Goal: Transaction & Acquisition: Purchase product/service

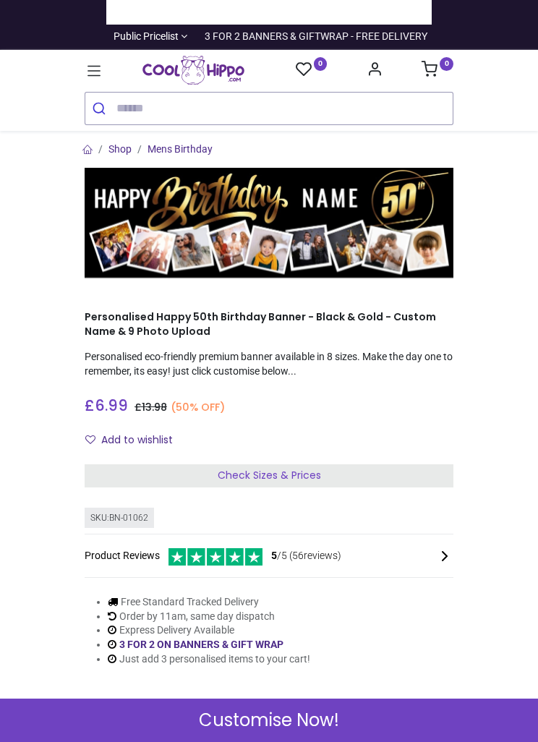
click at [333, 477] on div "Check Sizes & Prices" at bounding box center [269, 475] width 369 height 23
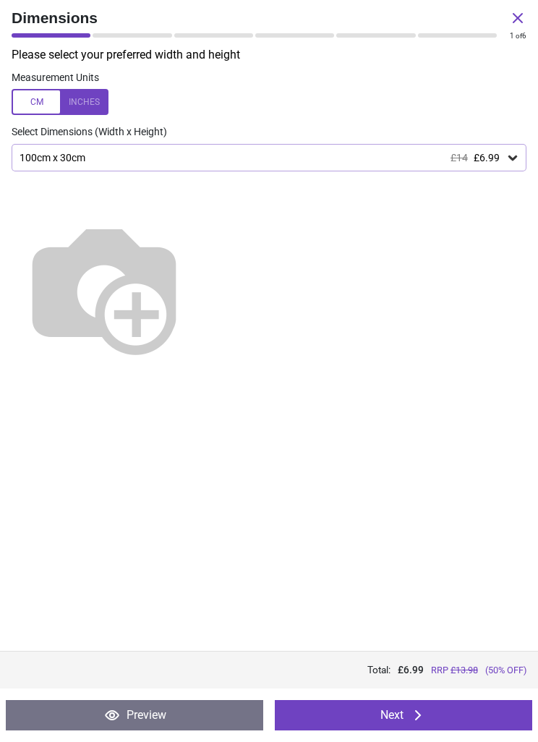
click at [197, 223] on img at bounding box center [104, 287] width 185 height 185
click at [197, 237] on img at bounding box center [104, 287] width 185 height 185
click at [197, 242] on img at bounding box center [104, 287] width 185 height 185
click at [262, 154] on div "100cm x 30cm £14 £6.99" at bounding box center [262, 158] width 488 height 12
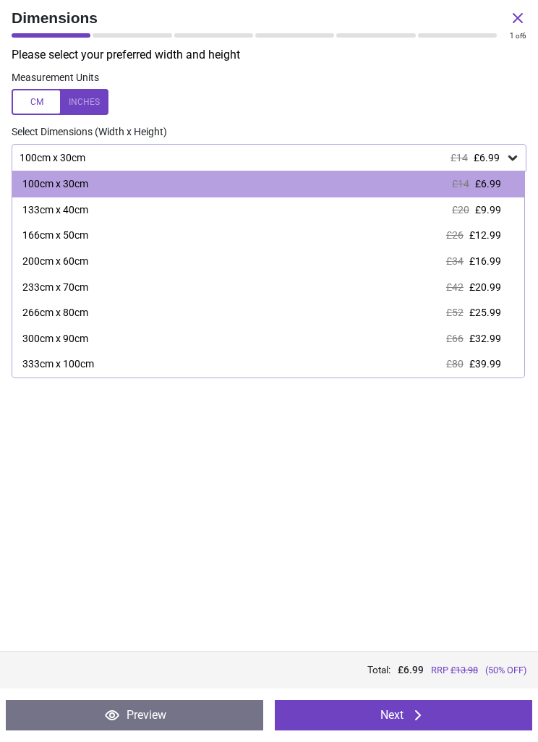
click at [252, 217] on div "133cm x 40cm £20 £9.99" at bounding box center [268, 210] width 512 height 26
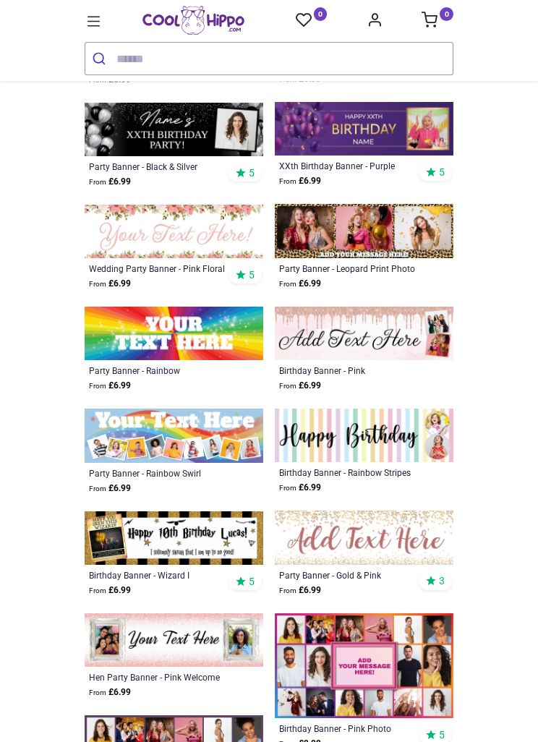
scroll to position [3381, 0]
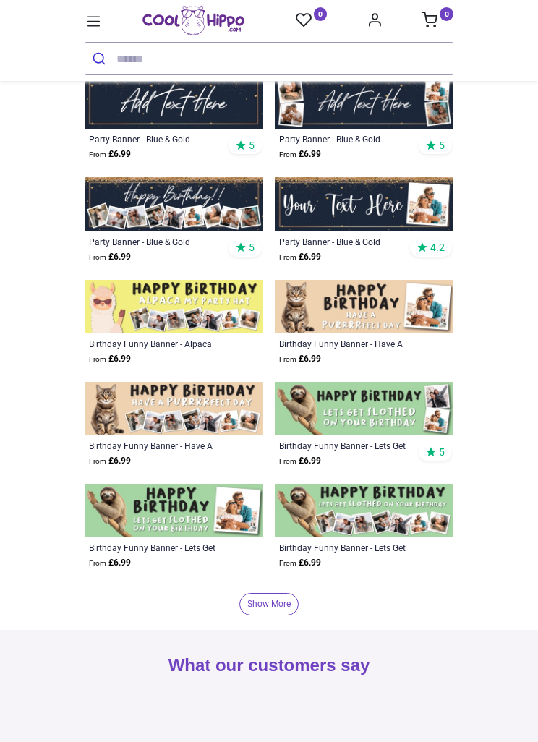
scroll to position [5606, 0]
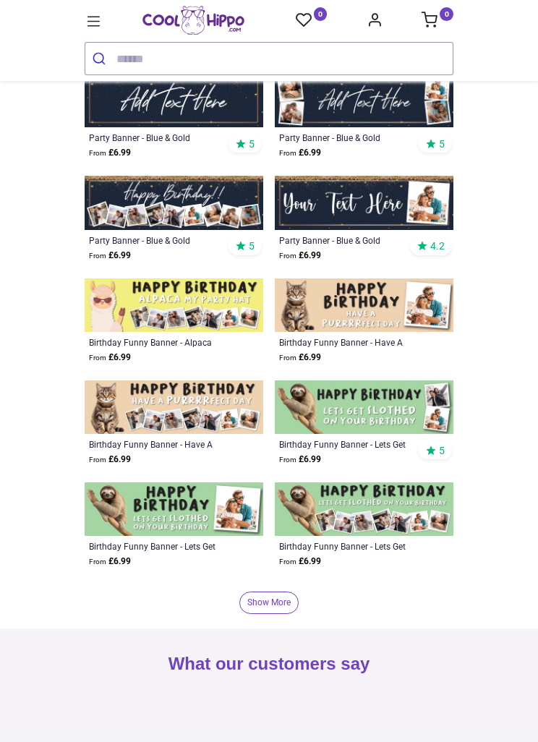
click at [278, 604] on link "Show More" at bounding box center [268, 603] width 59 height 22
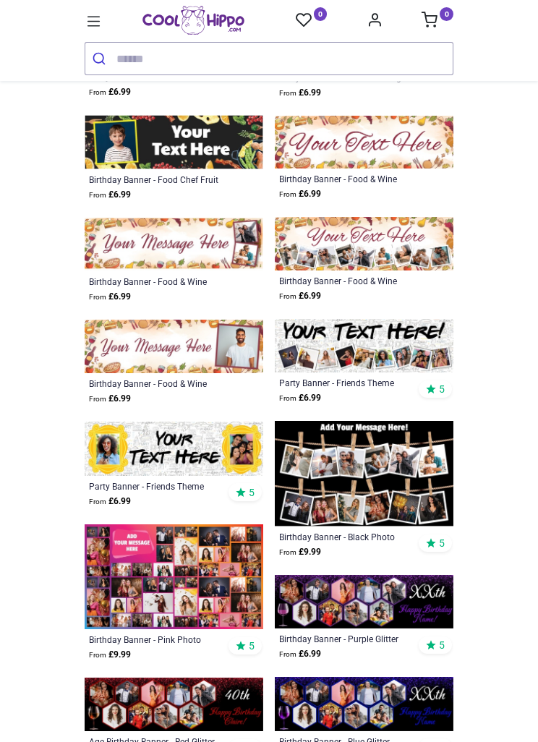
scroll to position [7633, 0]
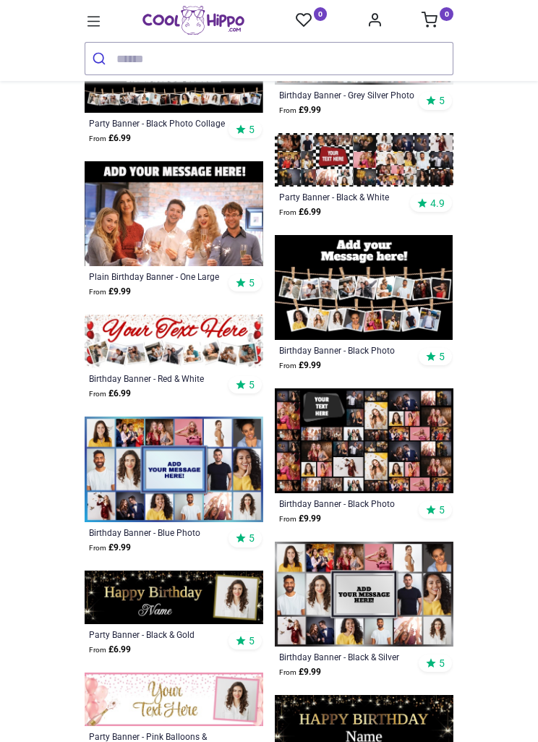
scroll to position [9577, 0]
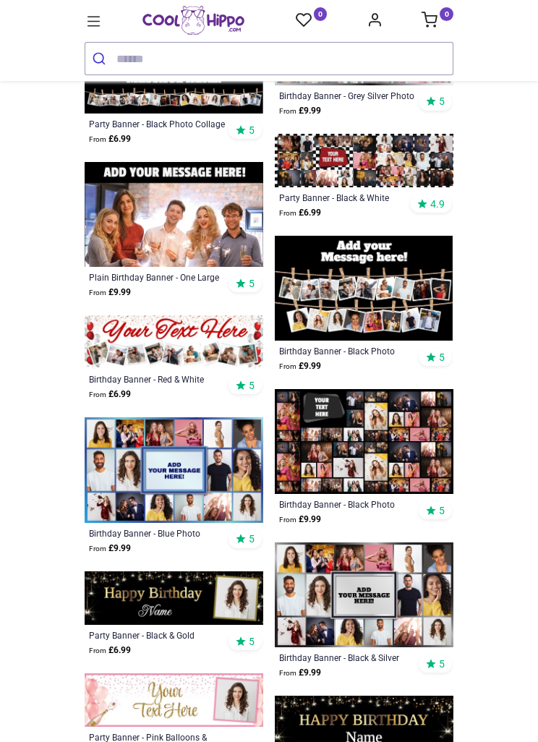
click at [96, 25] on icon at bounding box center [94, 21] width 19 height 19
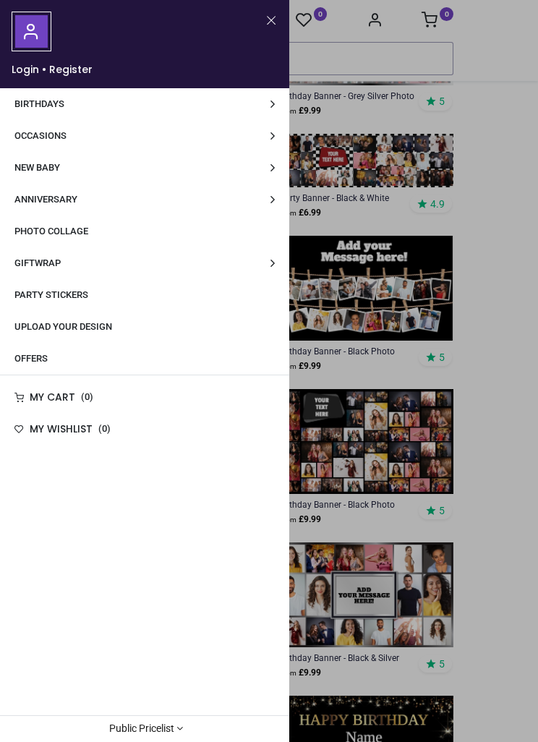
click at [34, 271] on link "Giftwrap" at bounding box center [144, 263] width 289 height 32
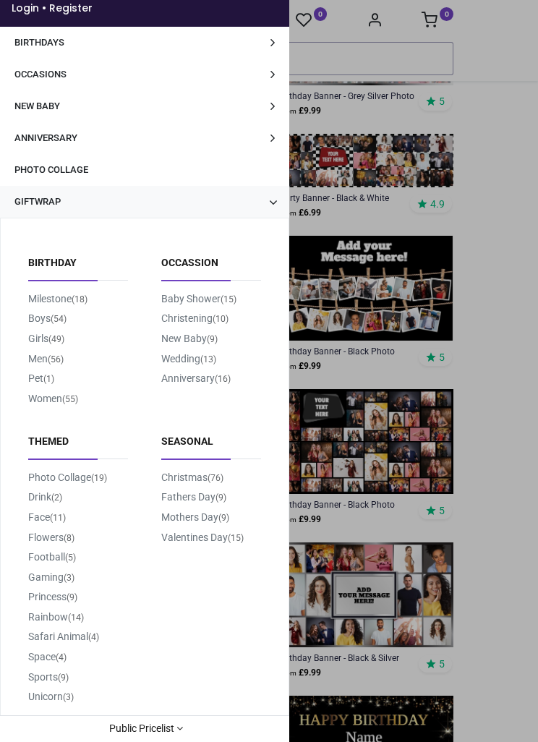
scroll to position [64, 0]
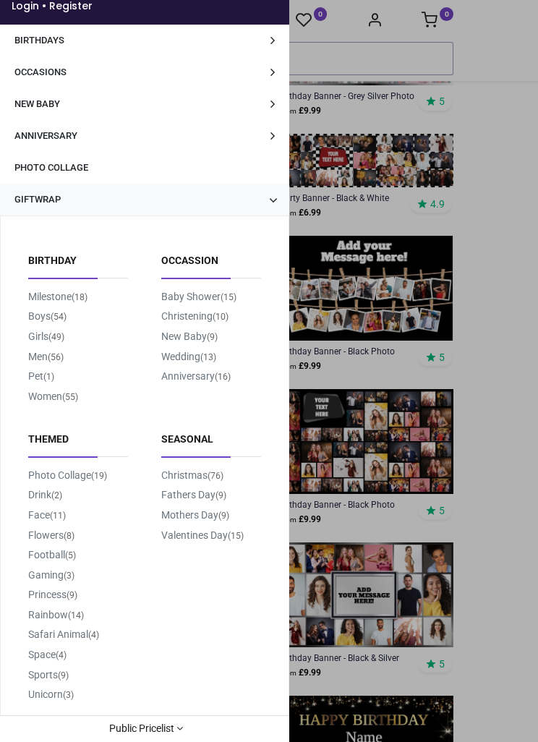
click at [35, 301] on link "Milestone (18)" at bounding box center [57, 297] width 59 height 12
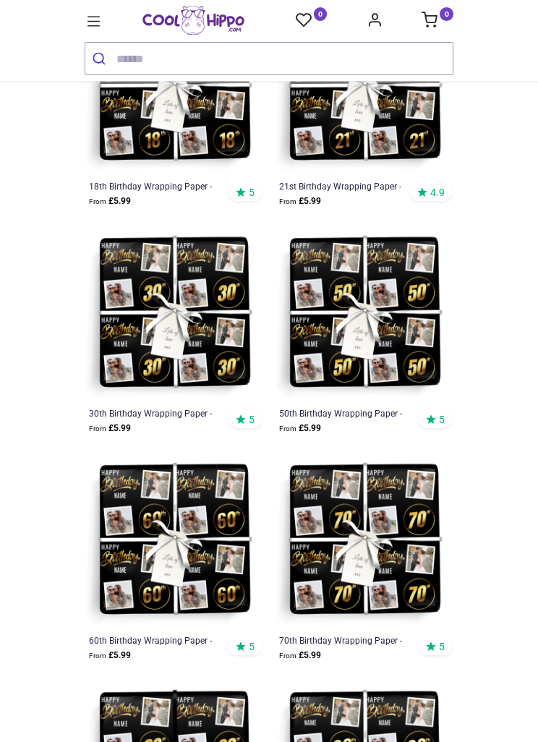
scroll to position [960, 0]
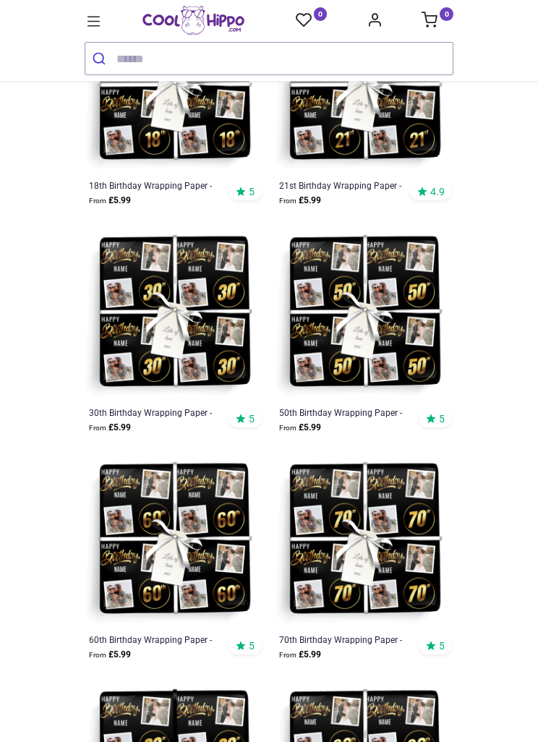
click at [383, 341] on img at bounding box center [364, 313] width 179 height 179
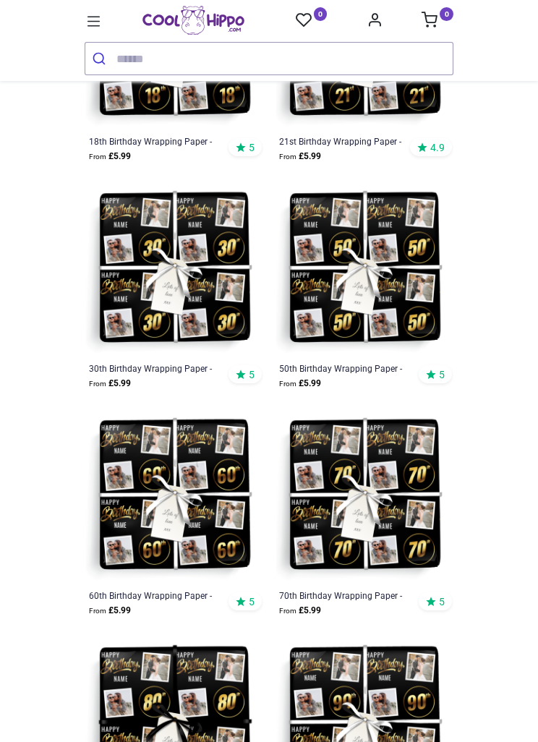
scroll to position [1003, 0]
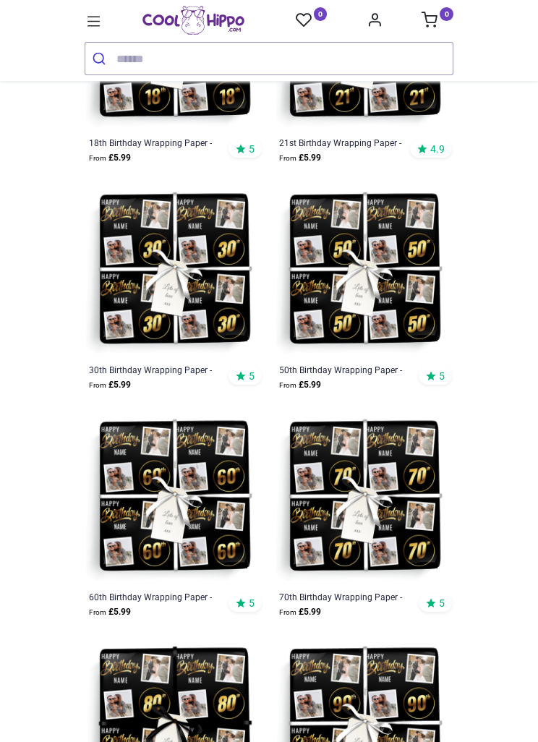
click at [389, 292] on img at bounding box center [364, 270] width 179 height 179
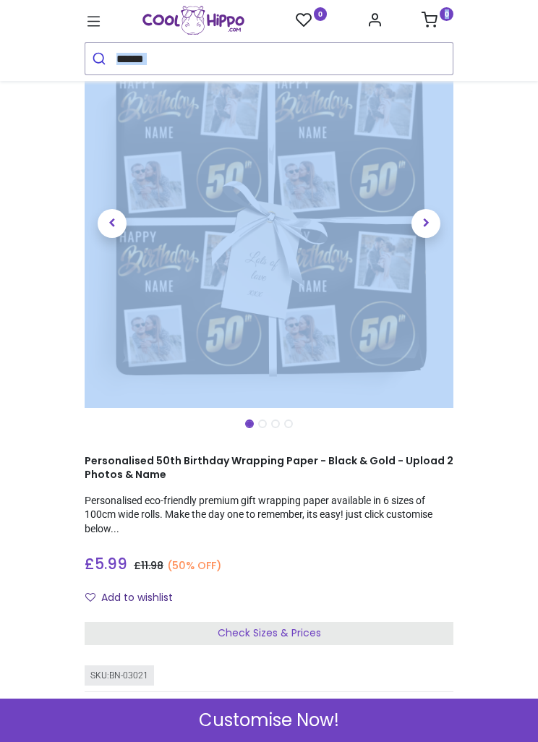
scroll to position [196, 0]
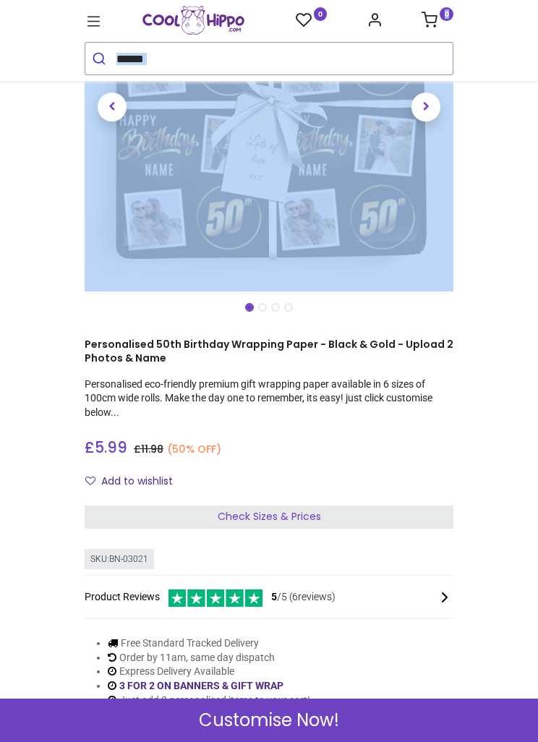
click at [340, 516] on div "Check Sizes & Prices" at bounding box center [269, 517] width 369 height 23
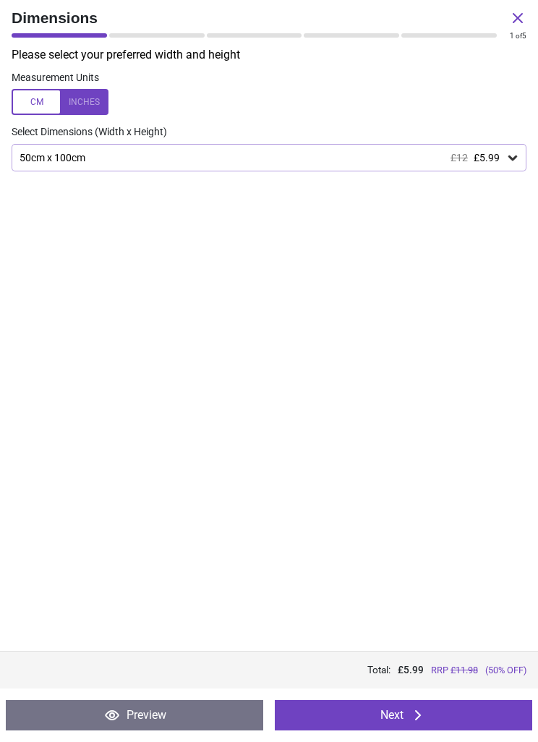
click at [428, 716] on button "Next" at bounding box center [404, 715] width 258 height 30
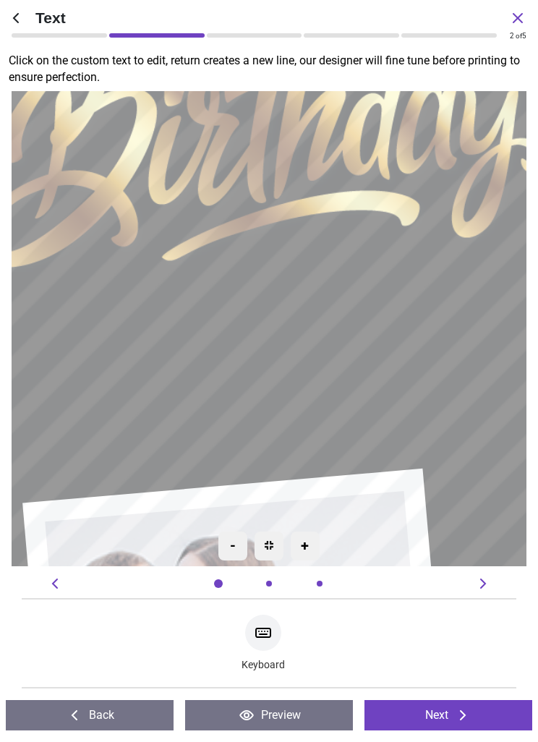
click at [273, 645] on div at bounding box center [263, 633] width 36 height 36
type textarea "*"
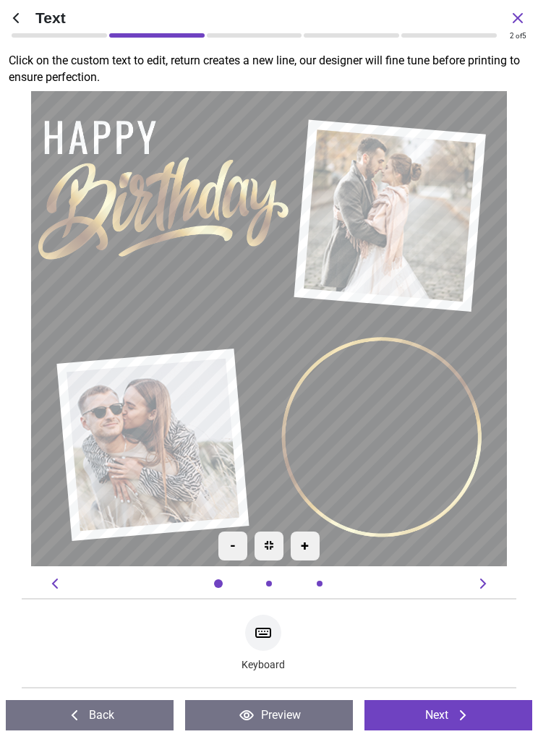
type textarea "****"
click at [121, 726] on button "Back" at bounding box center [90, 715] width 168 height 30
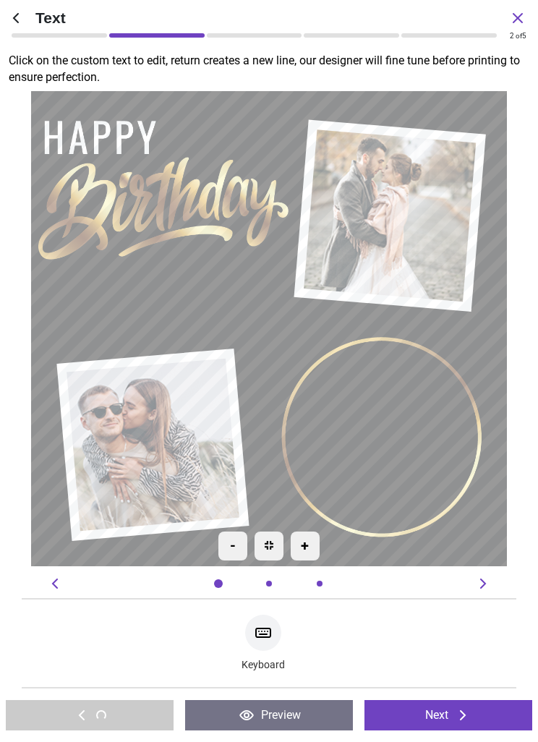
click at [389, 443] on textarea at bounding box center [349, 441] width 143 height 133
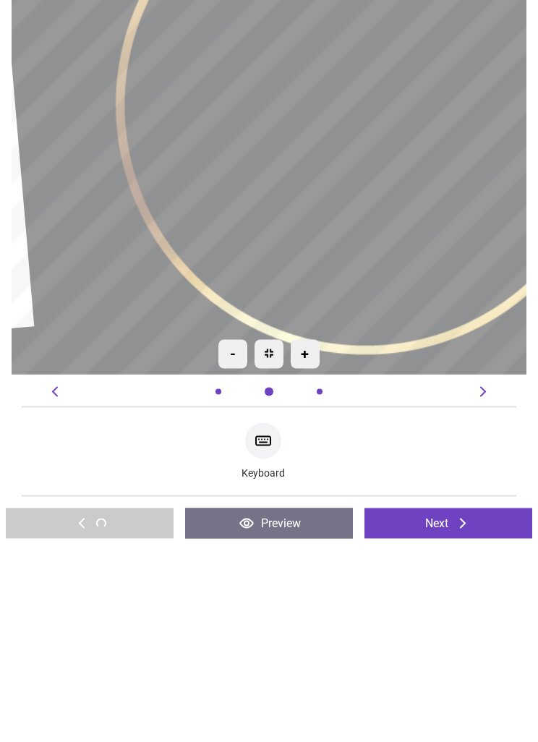
click at [396, 219] on textarea at bounding box center [287, 306] width 359 height 333
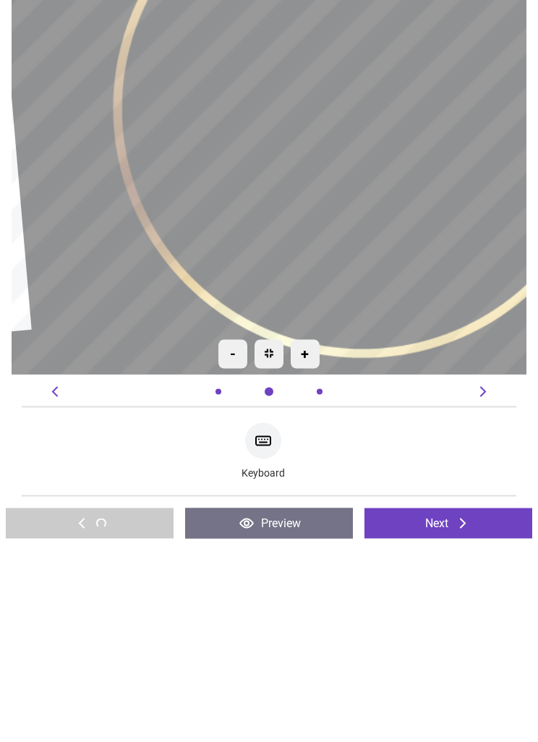
click at [408, 238] on textarea at bounding box center [284, 309] width 359 height 333
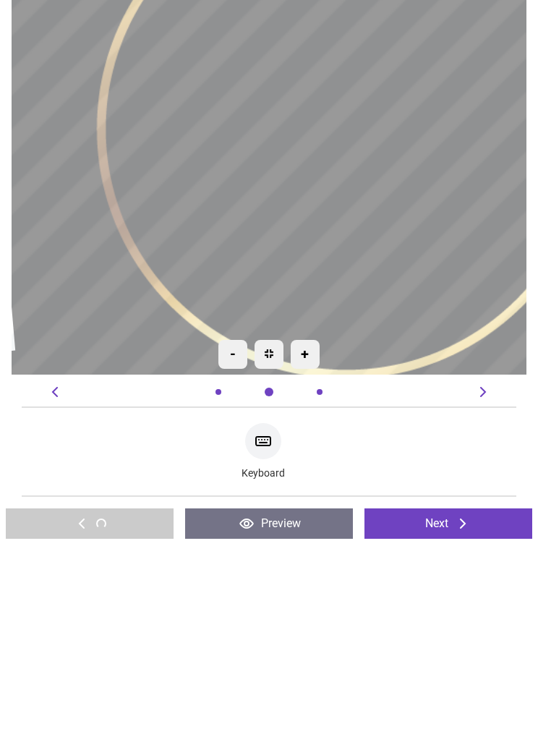
click at [480, 611] on div "Keyboard" at bounding box center [269, 643] width 472 height 64
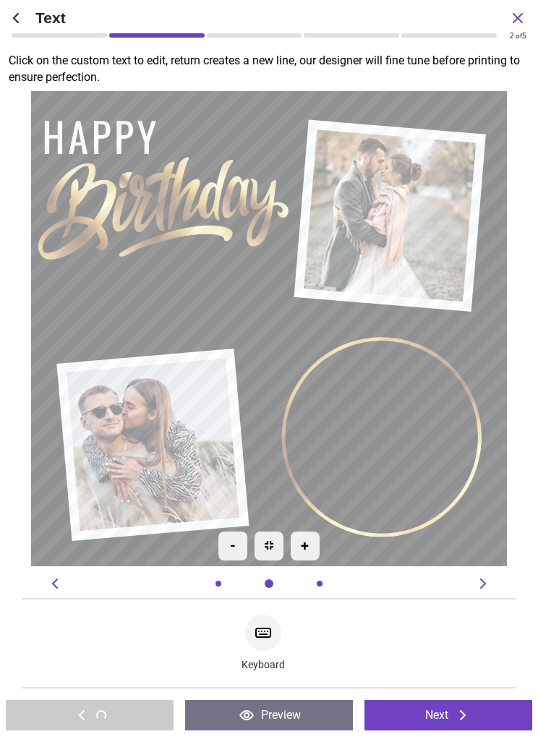
click at [272, 547] on img at bounding box center [269, 545] width 9 height 9
click at [309, 550] on div "+" at bounding box center [305, 546] width 29 height 29
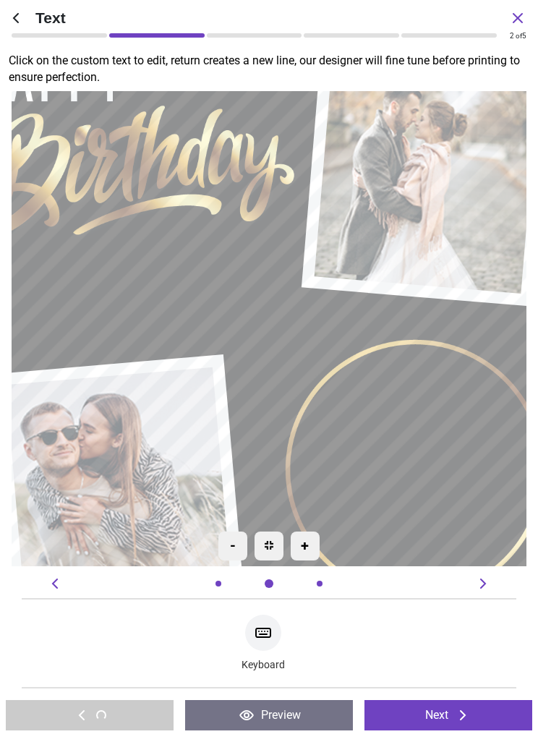
click at [232, 556] on div "-" at bounding box center [232, 546] width 29 height 29
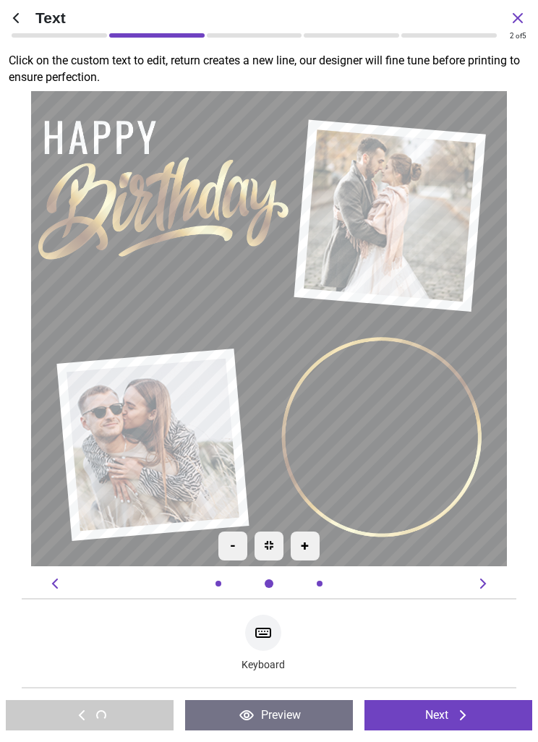
click at [239, 546] on div "-" at bounding box center [232, 546] width 29 height 29
click at [238, 540] on div "-" at bounding box center [232, 546] width 29 height 29
click at [524, 9] on icon at bounding box center [517, 17] width 17 height 17
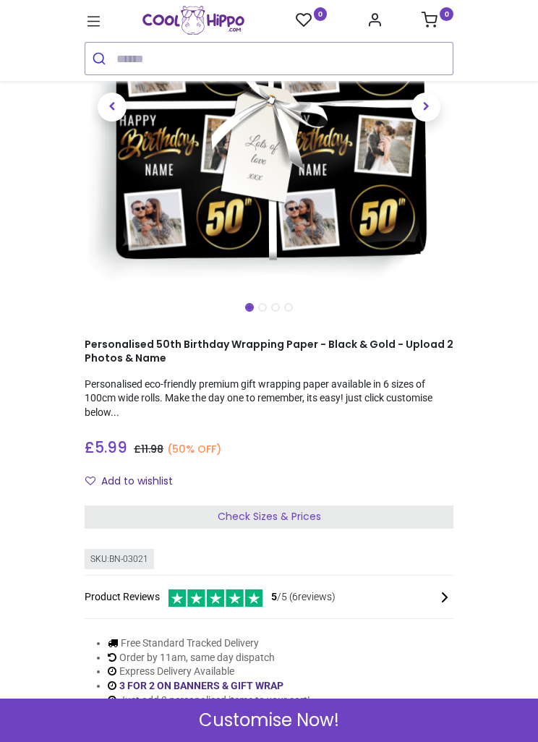
click at [305, 515] on span "Check Sizes & Prices" at bounding box center [269, 516] width 103 height 14
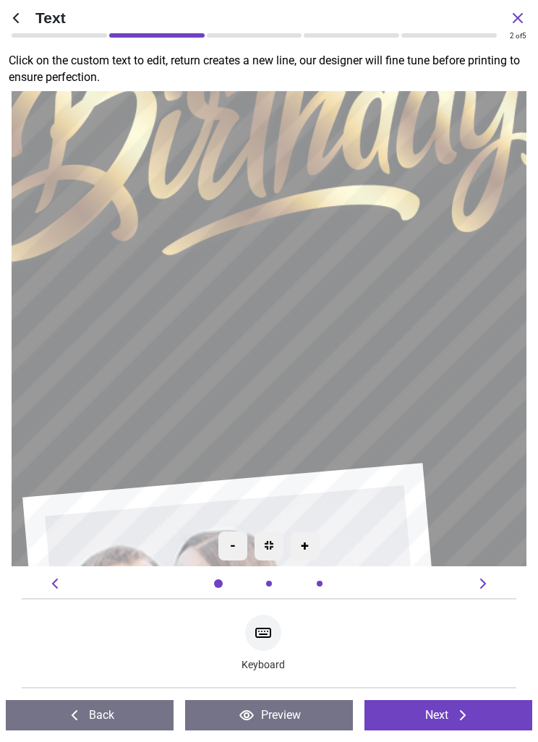
click at [23, 11] on icon at bounding box center [15, 17] width 17 height 17
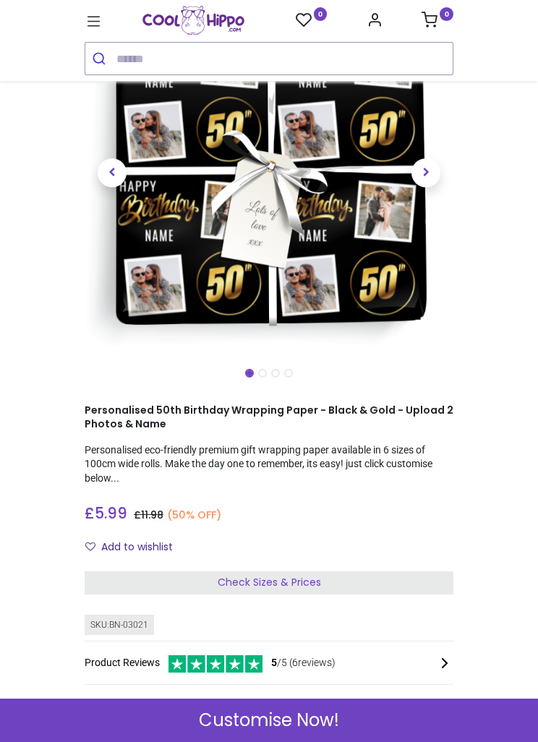
scroll to position [132, 0]
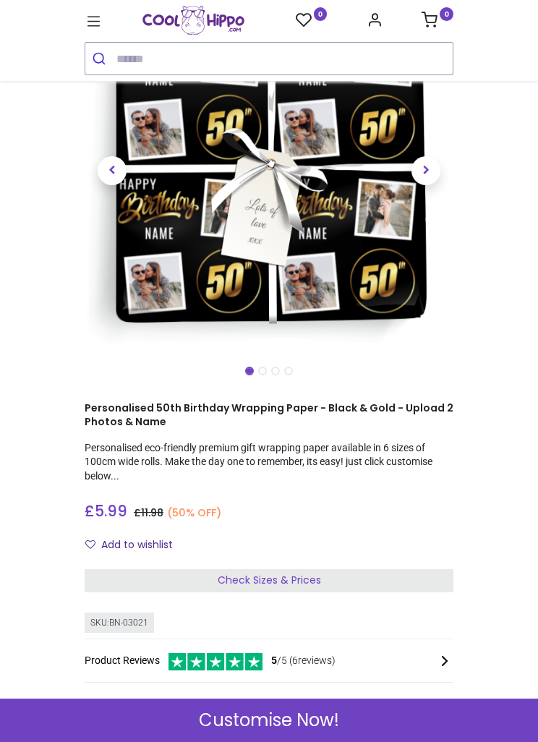
click at [306, 579] on span "Check Sizes & Prices" at bounding box center [269, 580] width 103 height 14
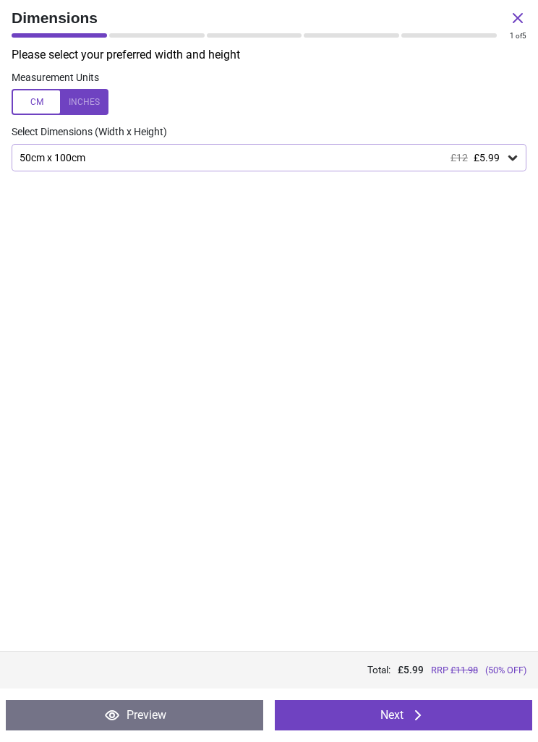
click at [409, 715] on button "Next" at bounding box center [404, 715] width 258 height 30
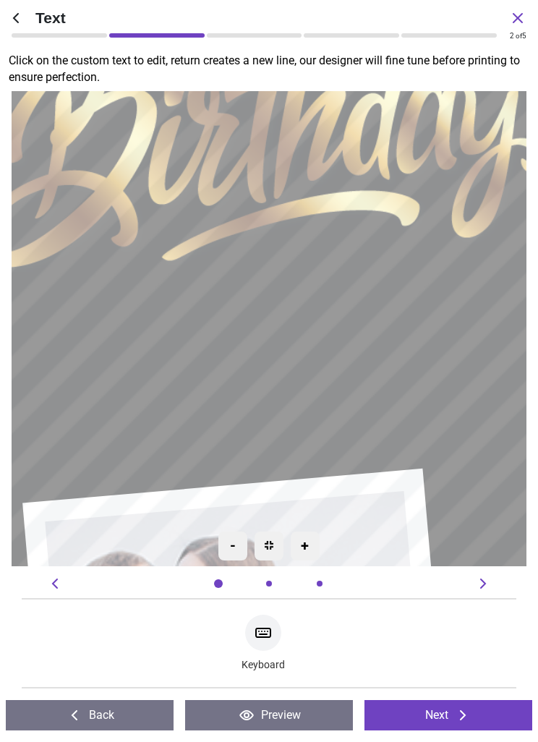
click at [271, 635] on icon at bounding box center [263, 633] width 14 height 9
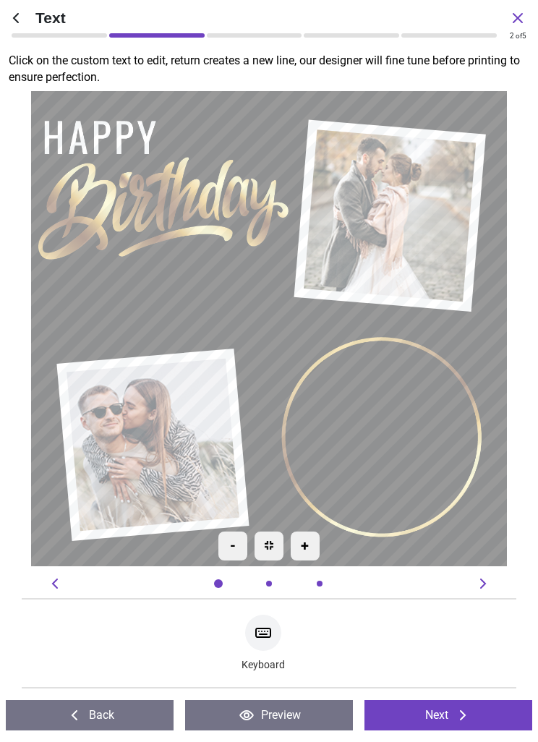
type textarea "****"
click at [488, 583] on icon at bounding box center [483, 583] width 17 height 17
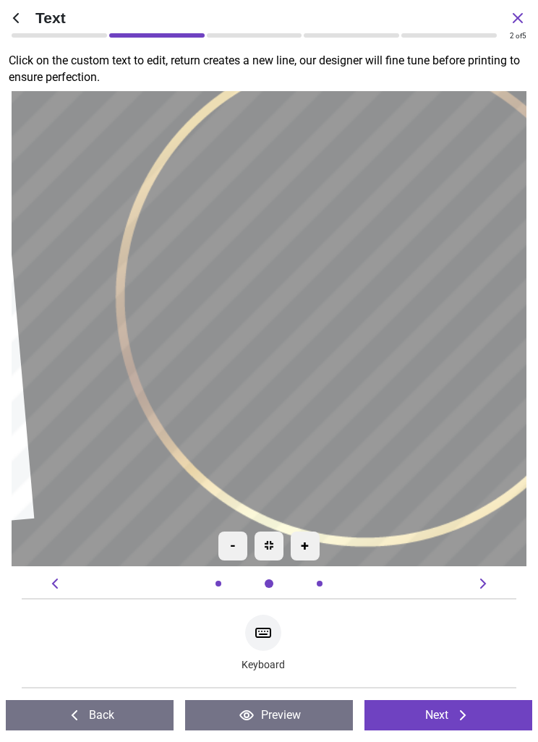
click at [488, 583] on icon at bounding box center [483, 583] width 17 height 17
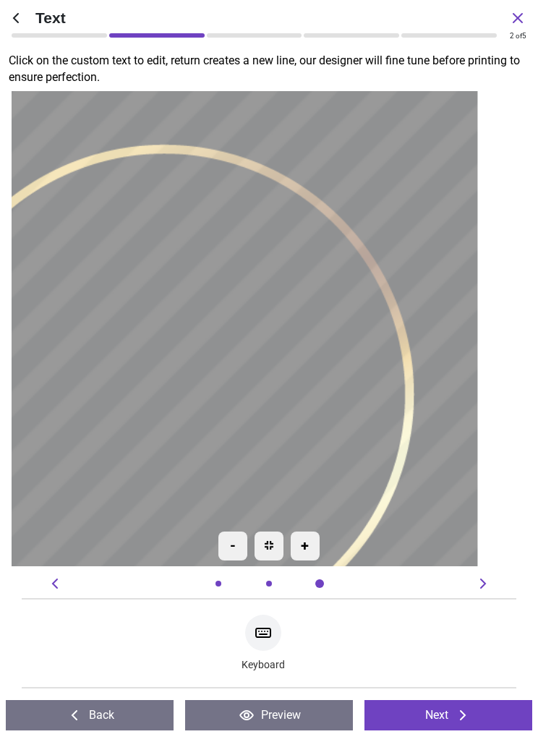
click at [489, 584] on icon at bounding box center [483, 583] width 17 height 17
click at [466, 713] on icon at bounding box center [462, 715] width 17 height 17
